Goal: Information Seeking & Learning: Check status

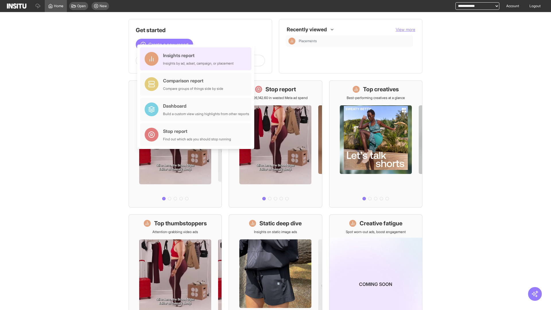
click at [197, 59] on div "Insights report Insights by ad, adset, campaign, or placement" at bounding box center [198, 59] width 71 height 14
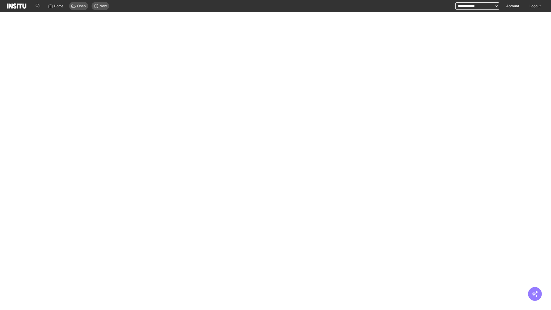
select select "**"
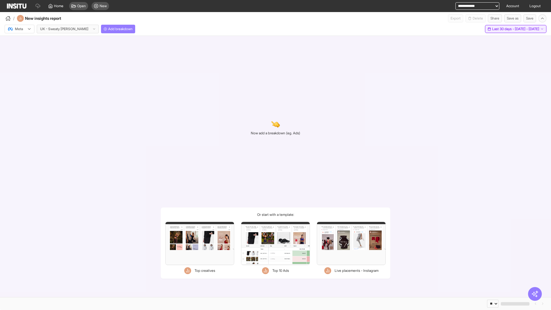
click at [503, 29] on span "Last 30 days - [DATE] - [DATE]" at bounding box center [516, 29] width 47 height 5
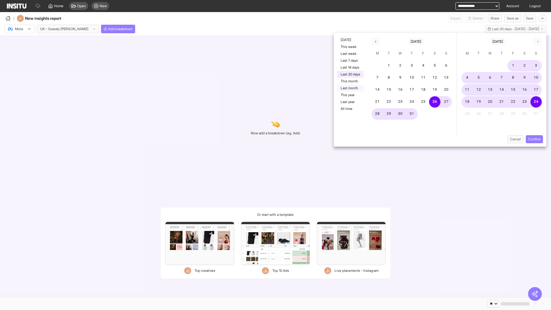
click at [350, 88] on button "Last month" at bounding box center [350, 88] width 26 height 7
